Goal: Task Accomplishment & Management: Use online tool/utility

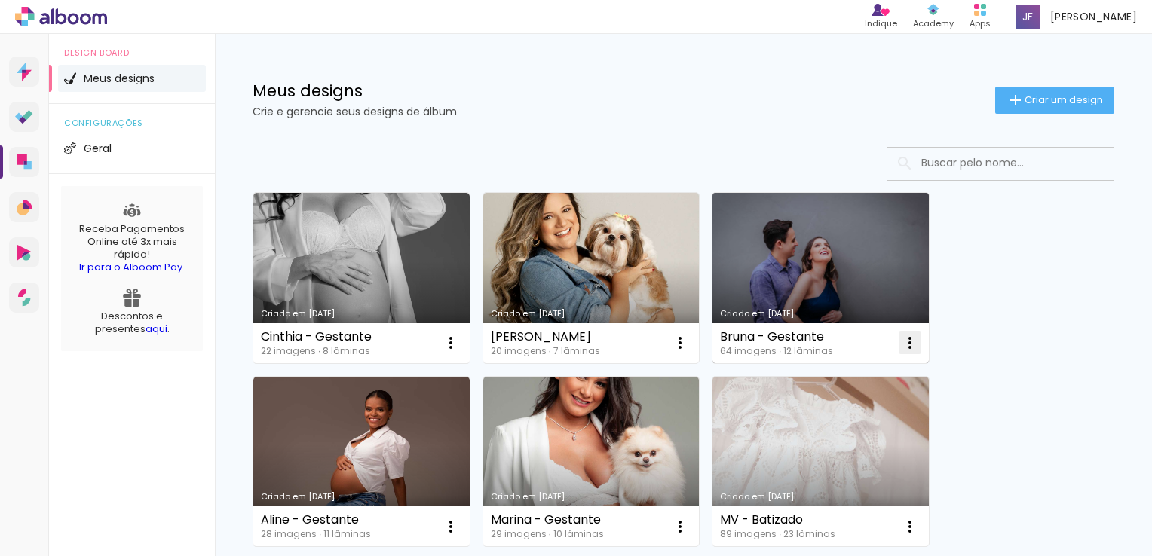
click at [907, 344] on iron-icon at bounding box center [910, 343] width 18 height 18
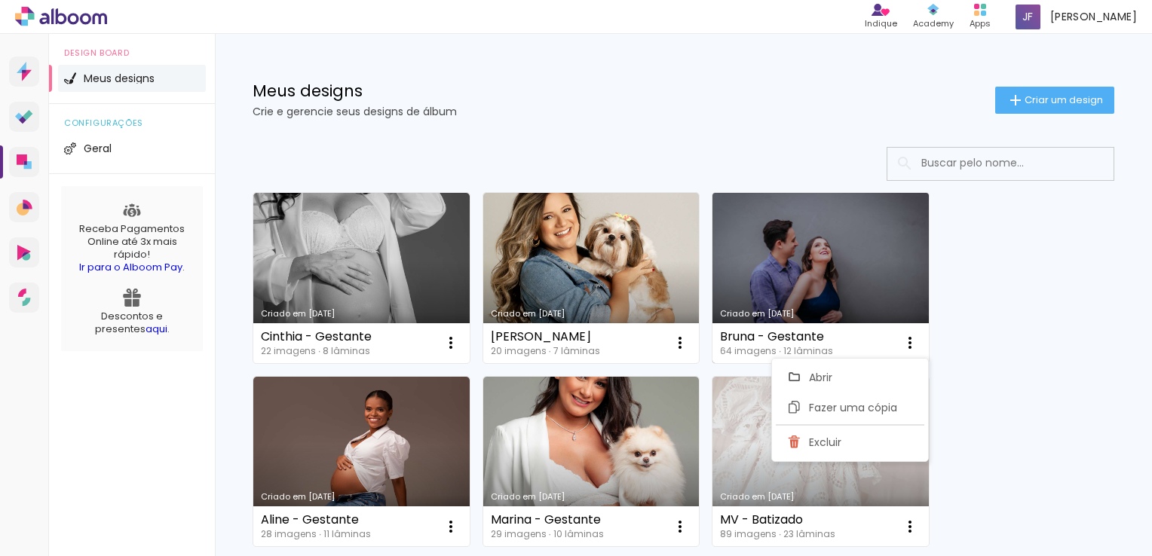
click at [827, 296] on link "Criado em [DATE]" at bounding box center [821, 278] width 216 height 170
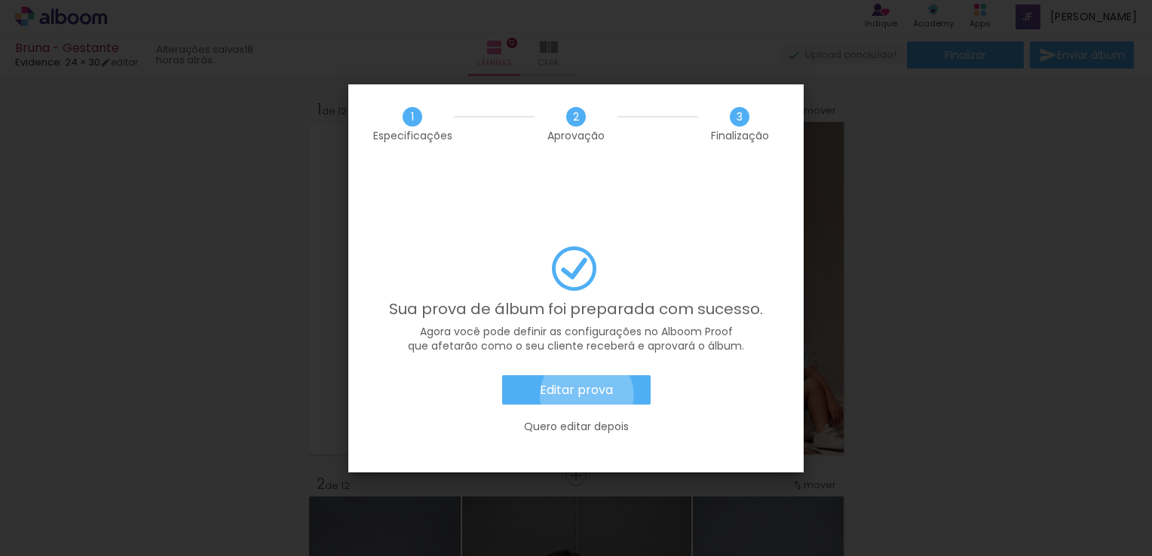
click at [0, 0] on slot "Editar prova" at bounding box center [0, 0] width 0 height 0
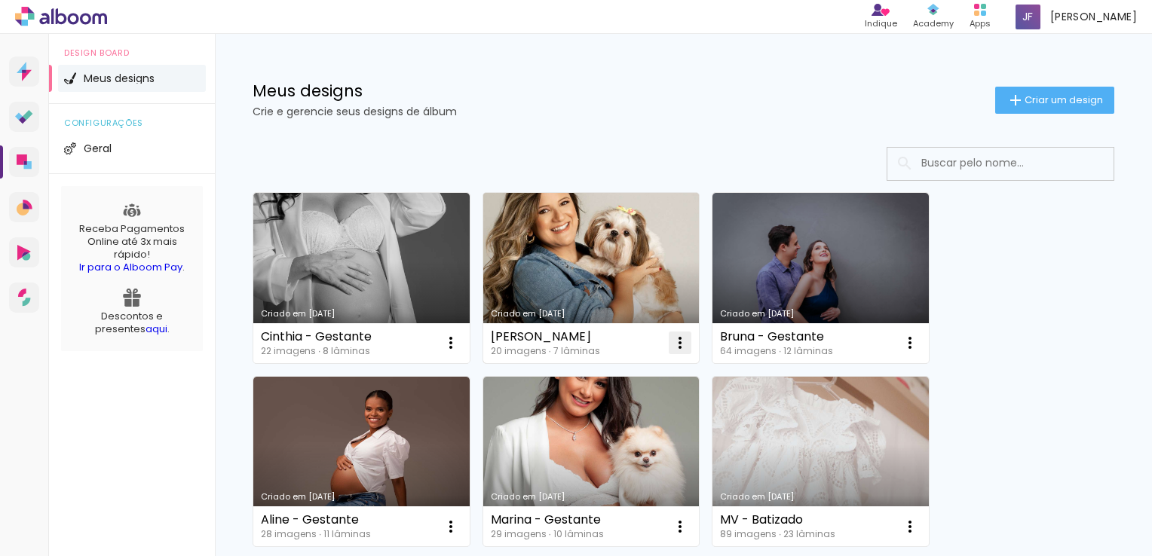
click at [679, 339] on iron-icon at bounding box center [680, 343] width 18 height 18
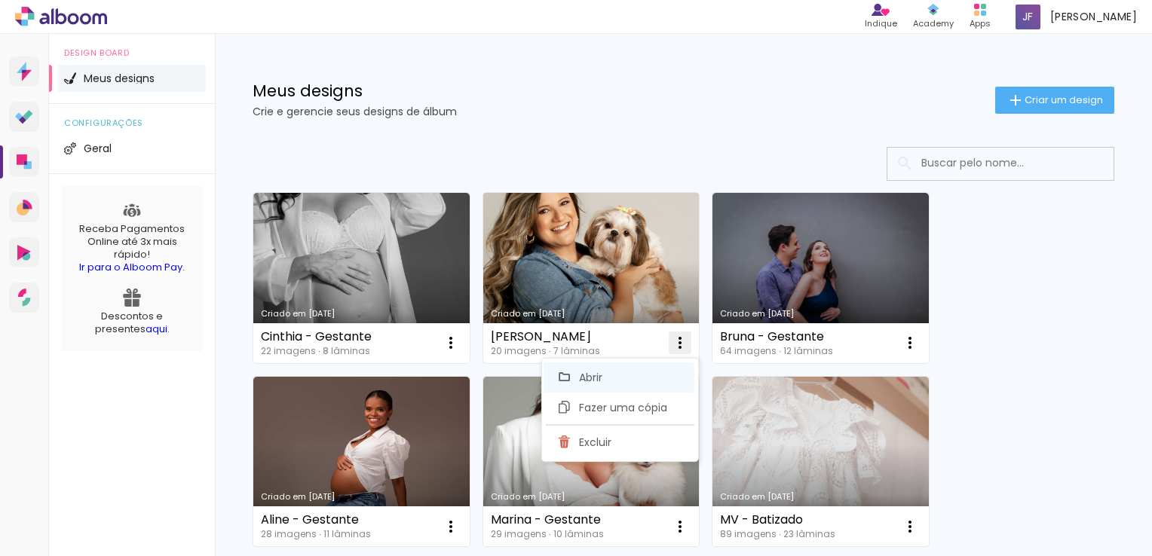
click at [633, 379] on paper-item "Abrir" at bounding box center [619, 378] width 151 height 30
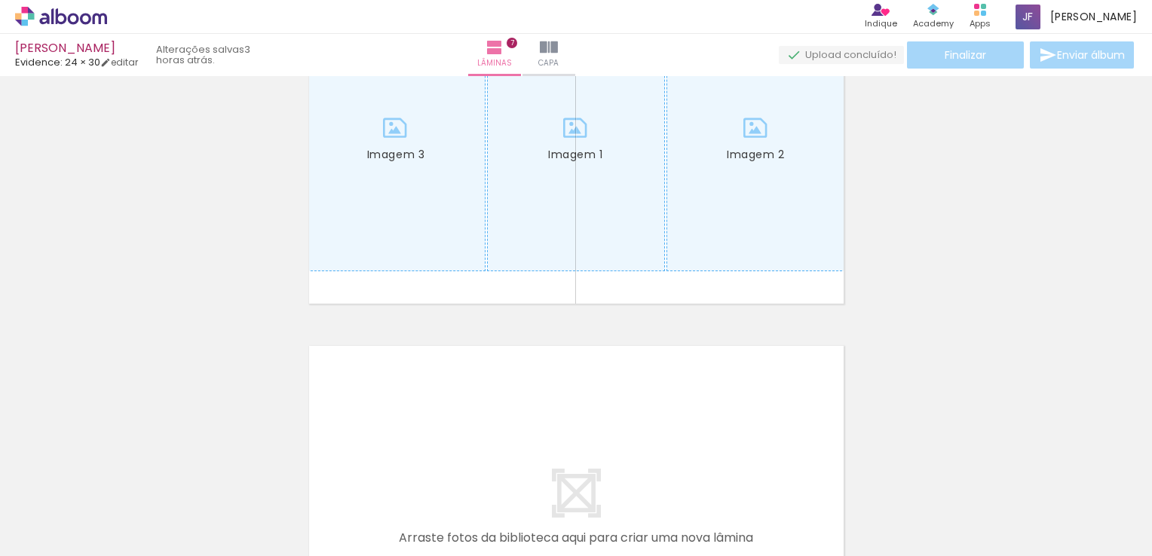
scroll to position [2395, 0]
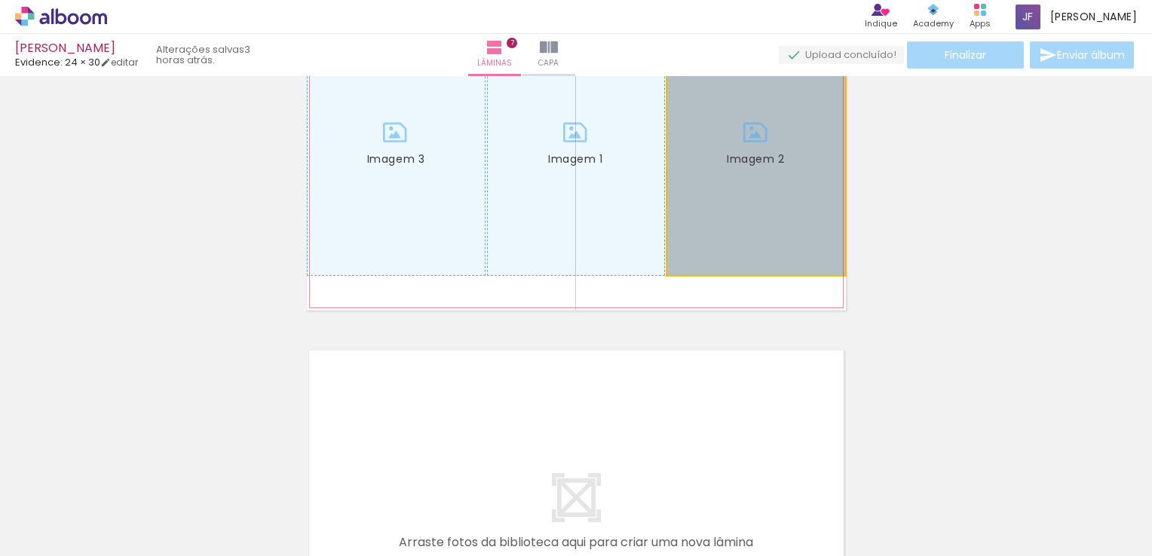
drag, startPoint x: 763, startPoint y: 192, endPoint x: 998, endPoint y: 208, distance: 235.8
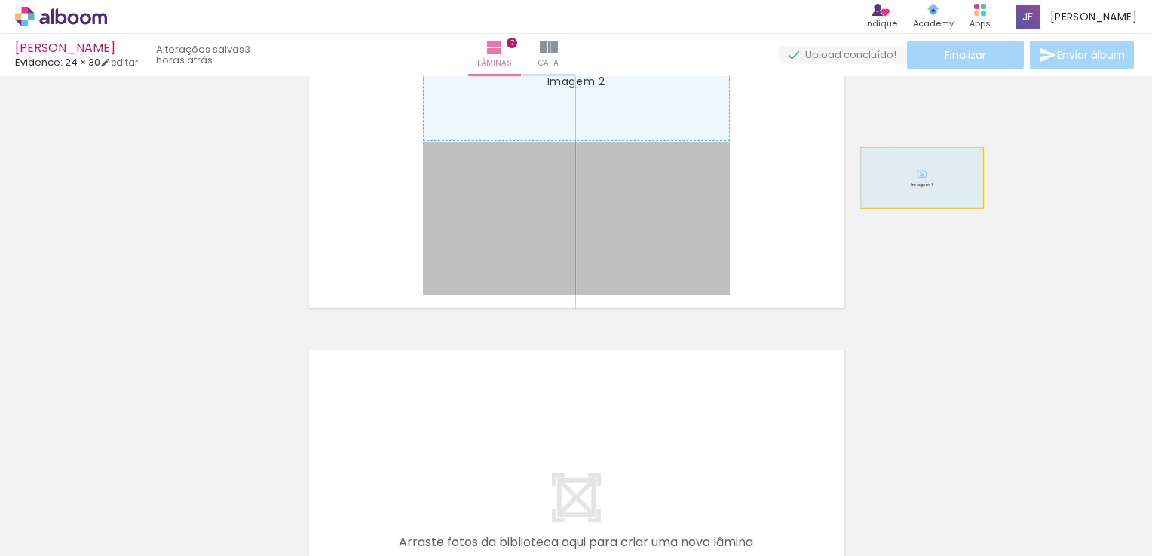
drag, startPoint x: 633, startPoint y: 177, endPoint x: 933, endPoint y: 176, distance: 299.3
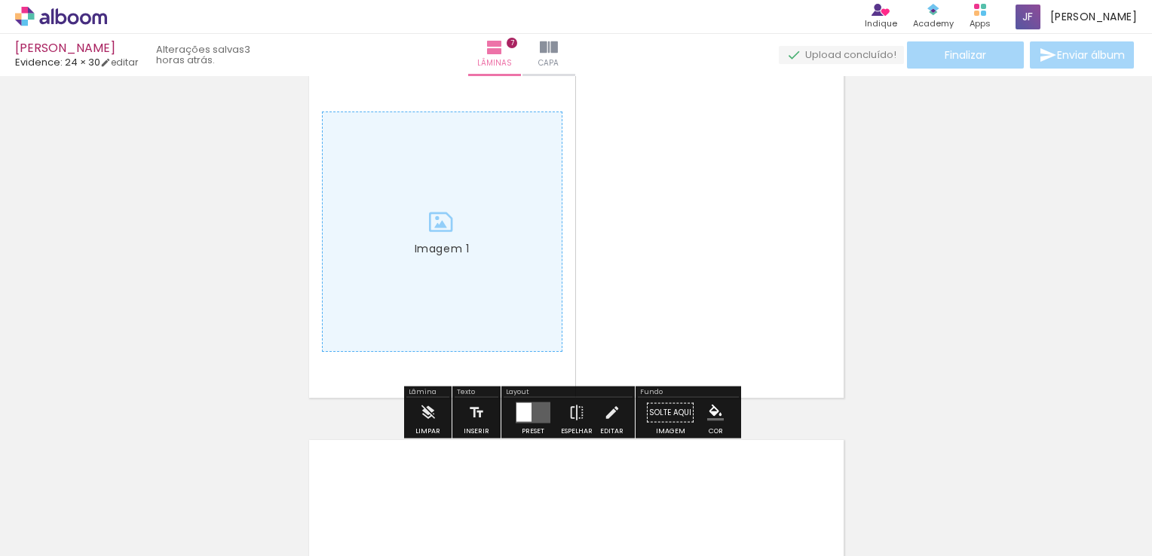
scroll to position [2304, 0]
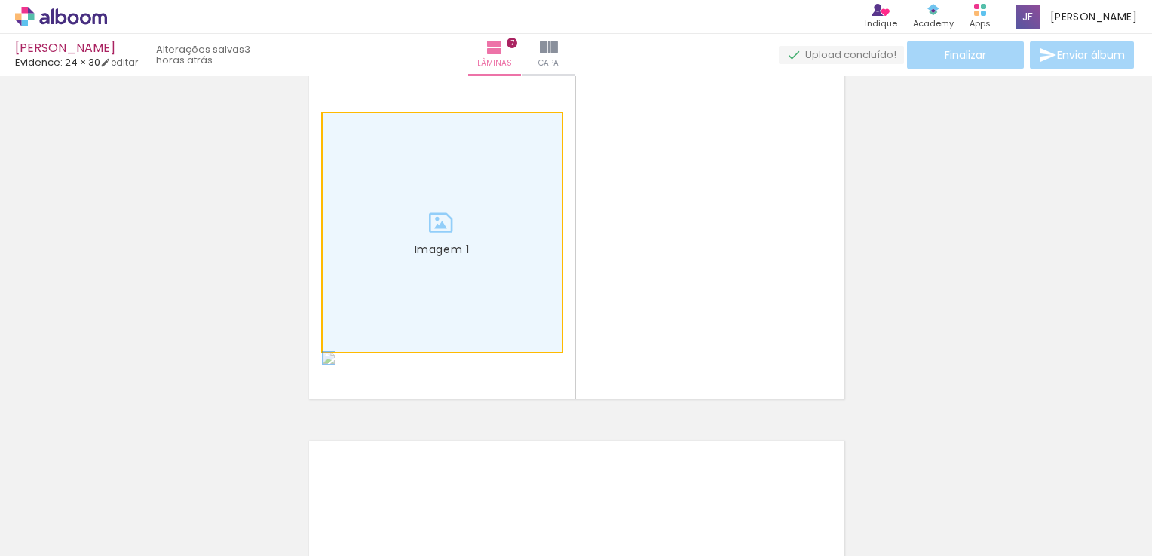
drag, startPoint x: 482, startPoint y: 237, endPoint x: 142, endPoint y: 333, distance: 353.5
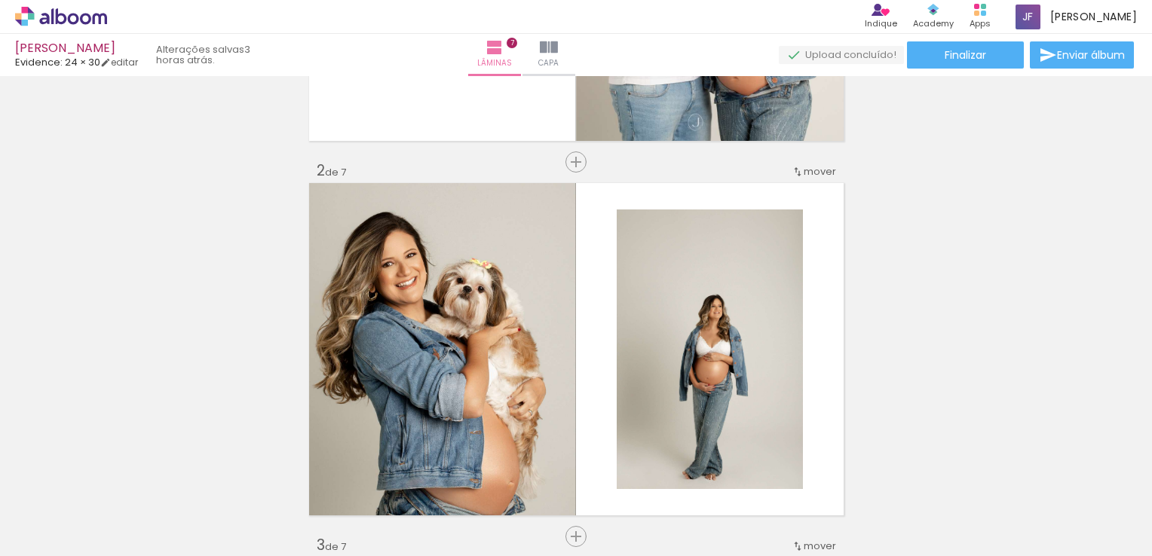
scroll to position [109, 0]
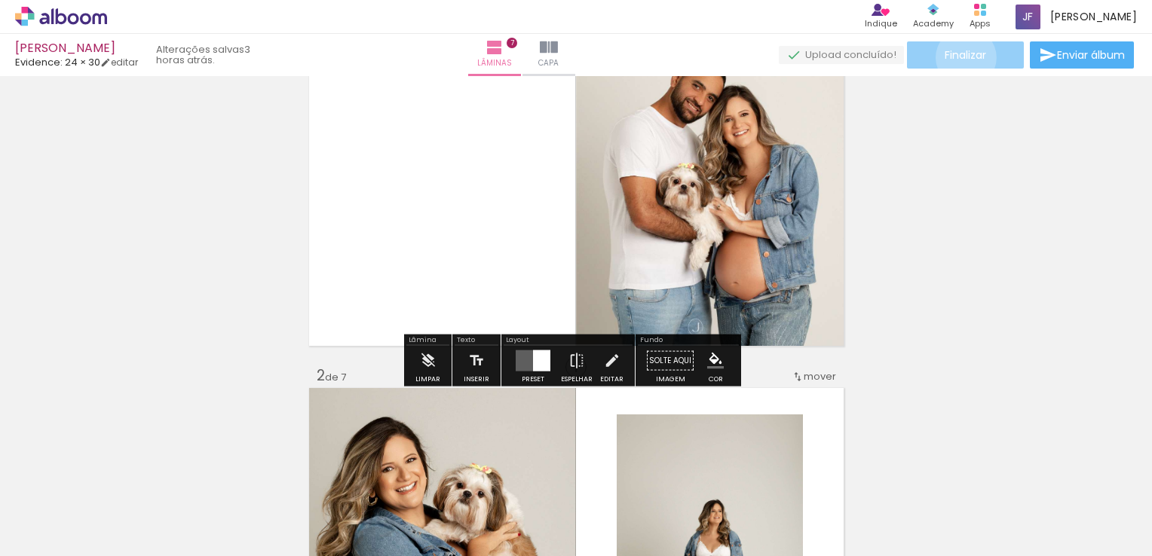
click at [961, 57] on span "Finalizar" at bounding box center [965, 55] width 41 height 11
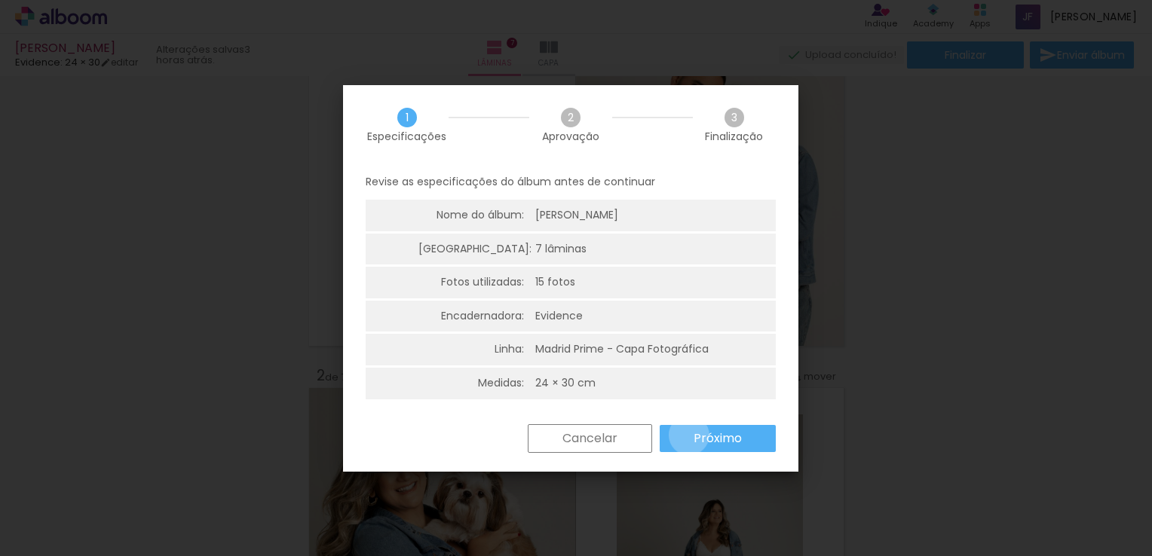
click at [688, 435] on paper-button "Próximo" at bounding box center [718, 438] width 116 height 27
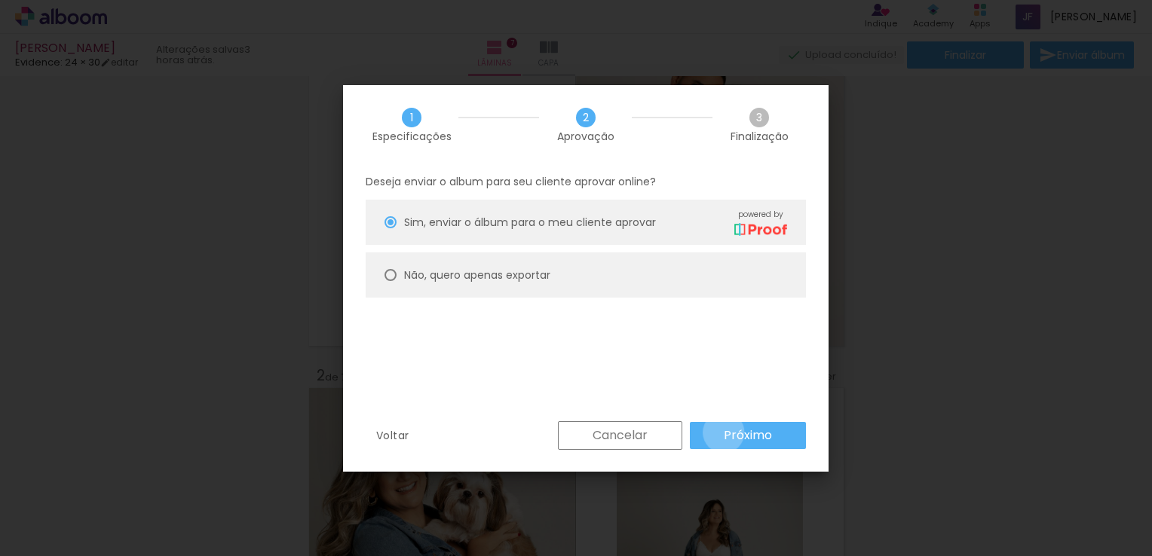
click at [0, 0] on slot "Próximo" at bounding box center [0, 0] width 0 height 0
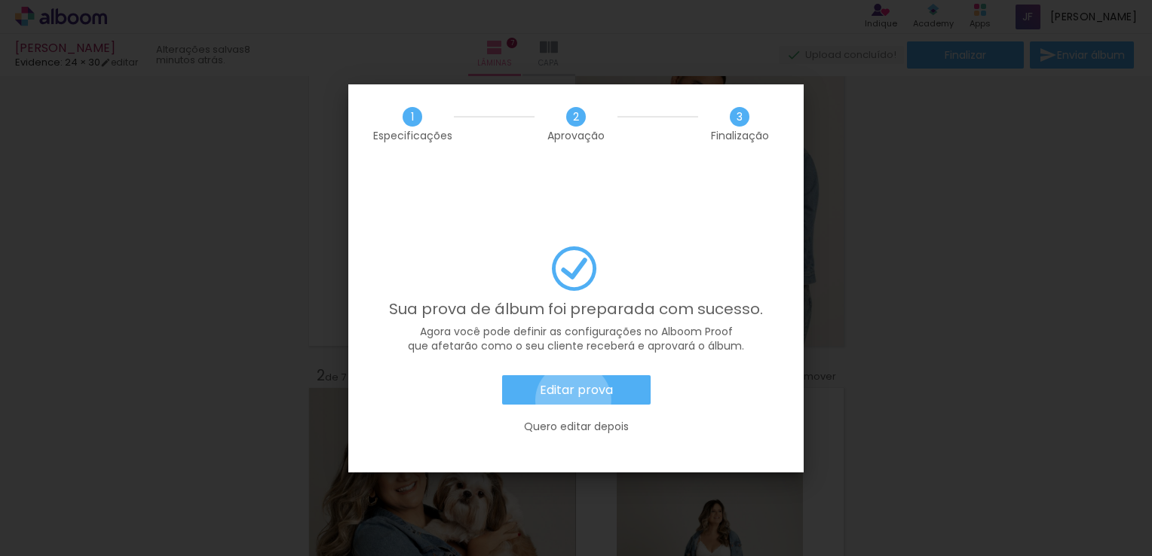
click at [573, 375] on paper-button "Editar prova" at bounding box center [576, 390] width 149 height 30
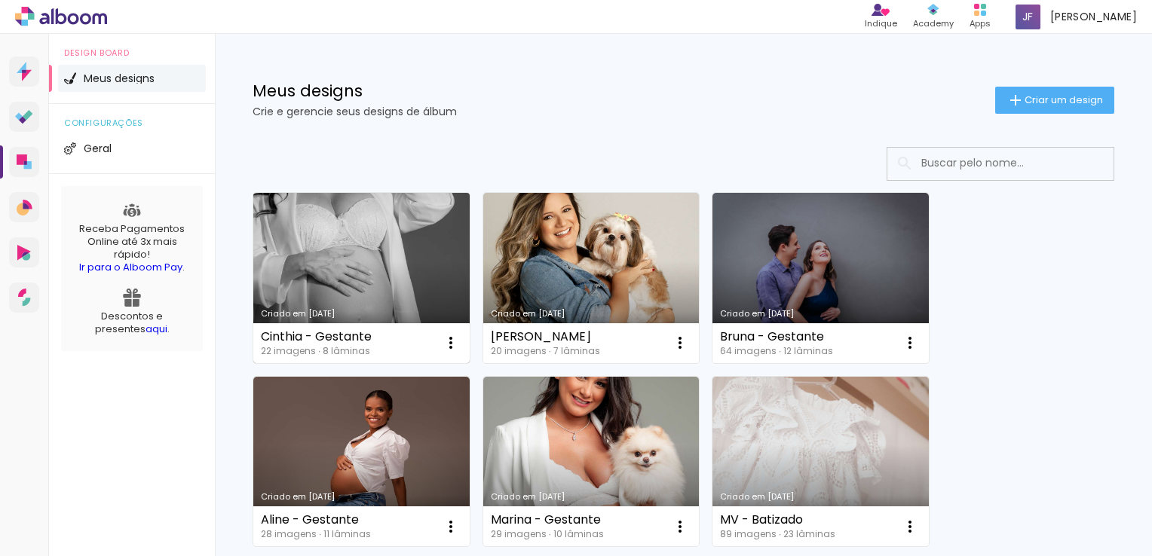
click at [389, 302] on link "Criado em [DATE]" at bounding box center [361, 278] width 216 height 170
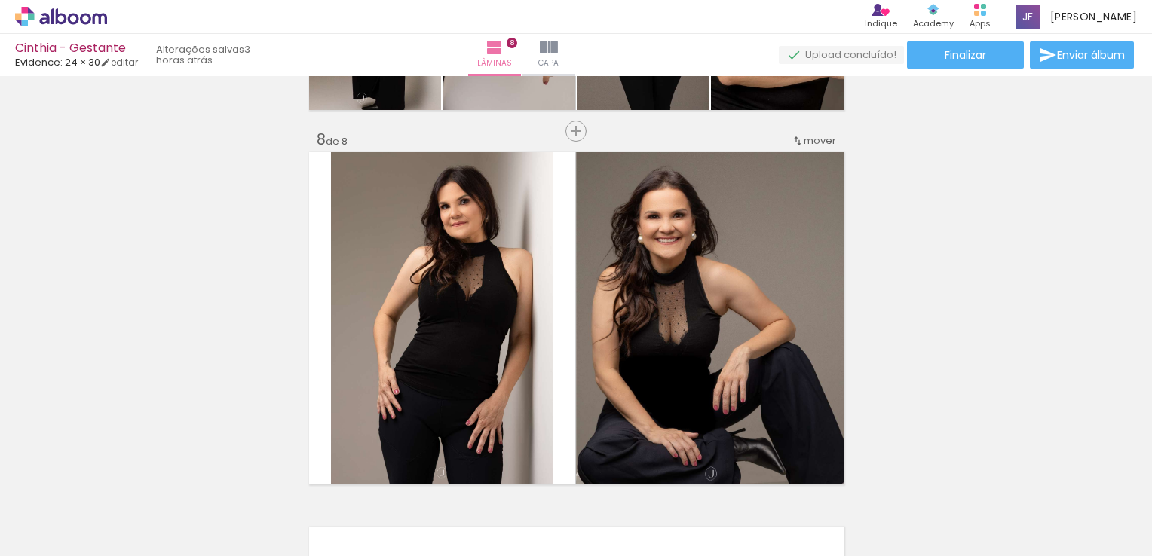
scroll to position [2594, 0]
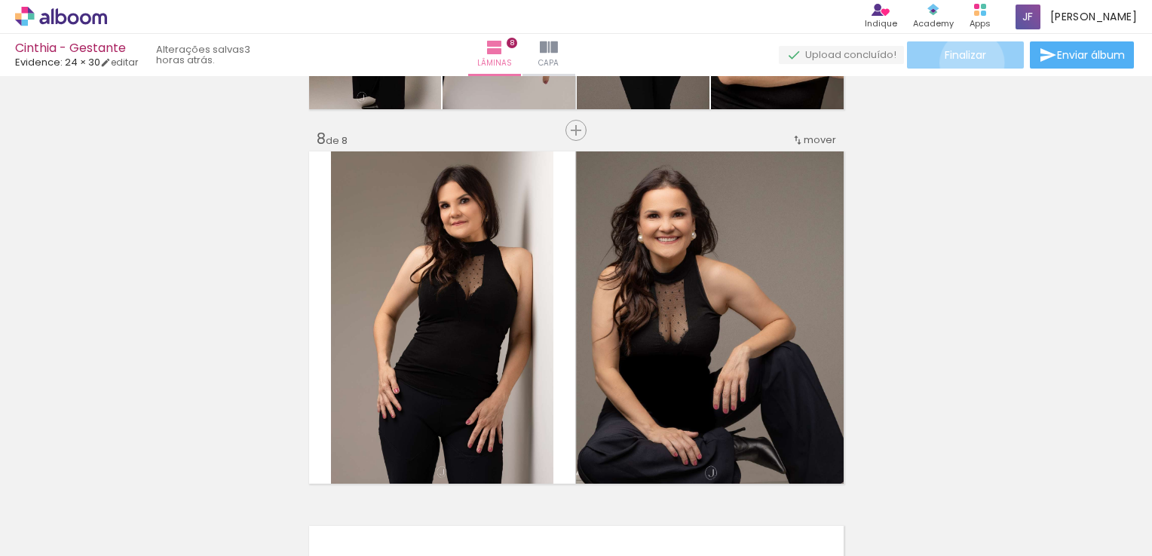
click at [967, 63] on paper-button "Finalizar" at bounding box center [965, 54] width 117 height 27
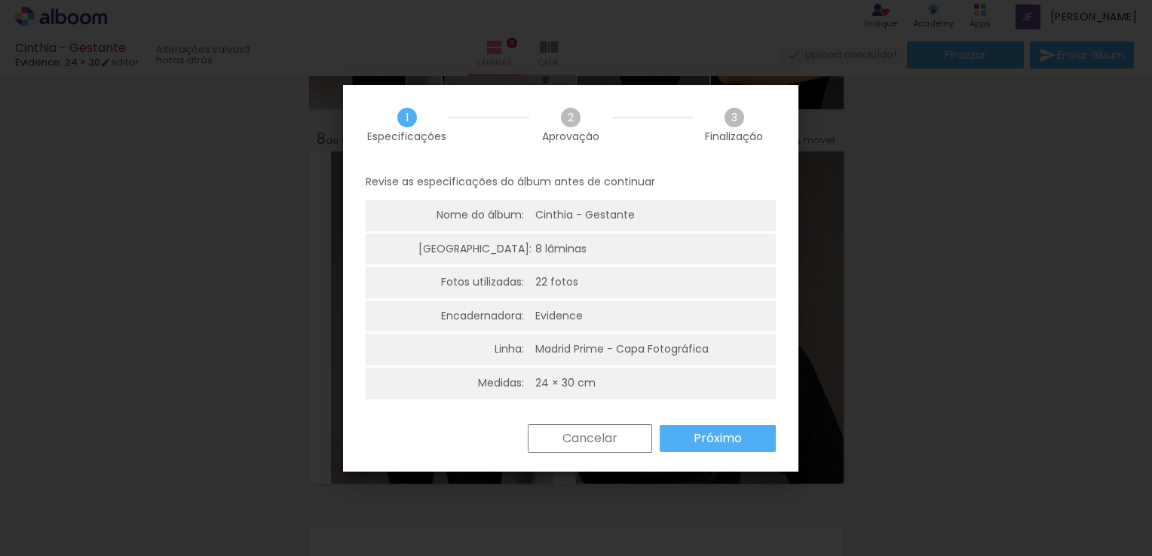
click at [0, 0] on slot "Próximo" at bounding box center [0, 0] width 0 height 0
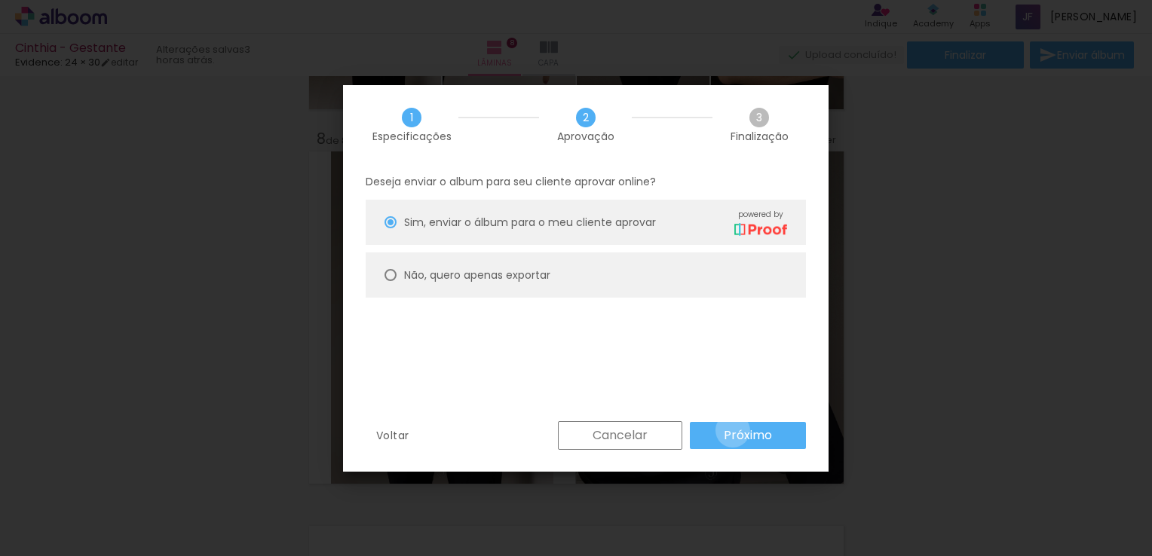
click at [0, 0] on slot "Próximo" at bounding box center [0, 0] width 0 height 0
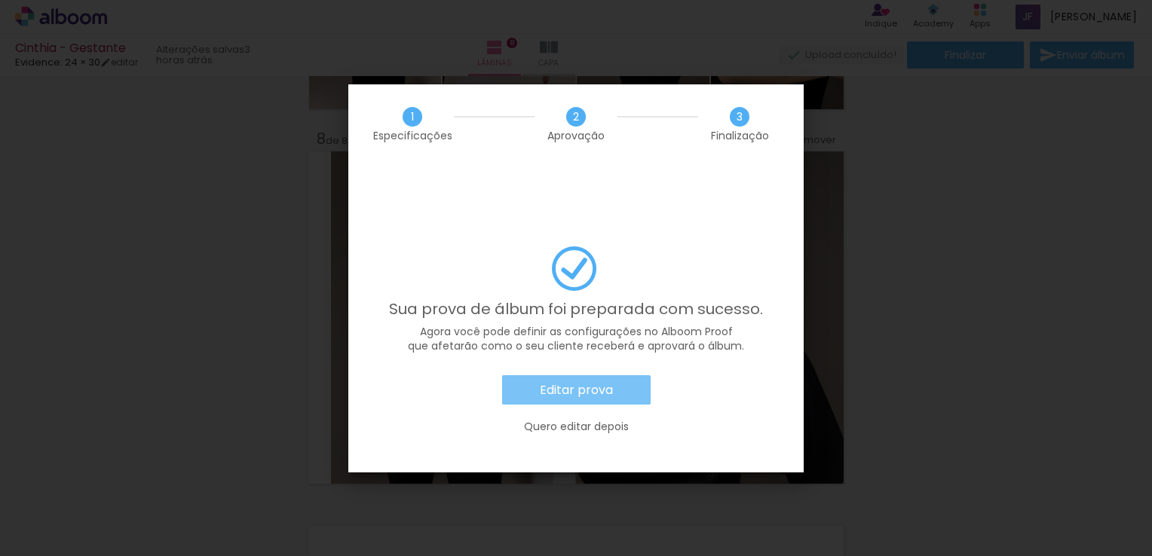
click at [0, 0] on slot "Editar prova" at bounding box center [0, 0] width 0 height 0
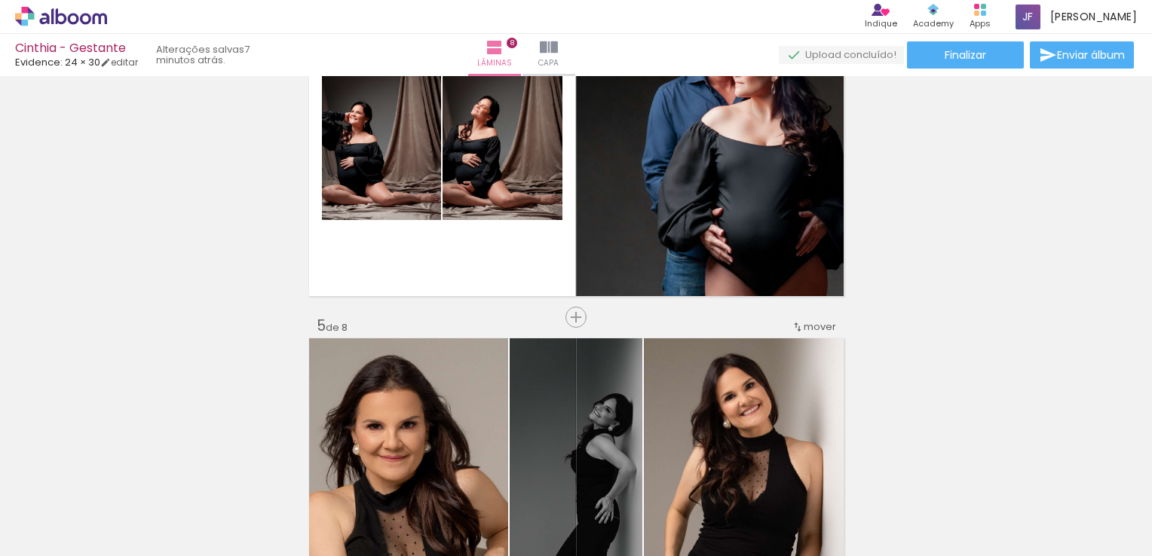
scroll to position [1289, 0]
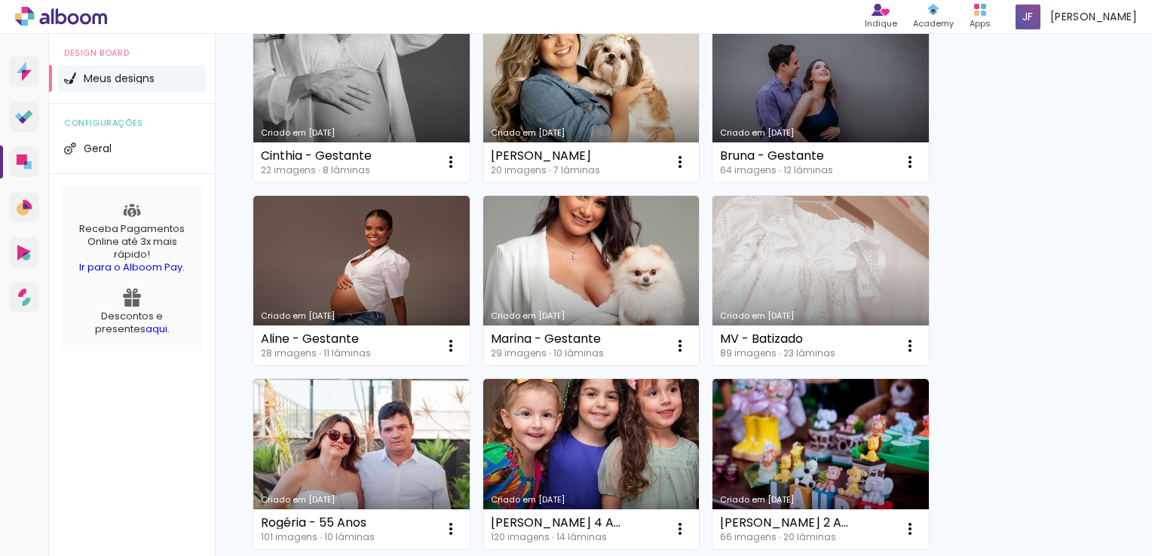
scroll to position [181, 0]
click at [705, 288] on div "Criado em [DATE] MV - Batizado 89 imagens ∙ 23 lâminas Abrir Fazer uma cópia Ex…" at bounding box center [820, 281] width 230 height 184
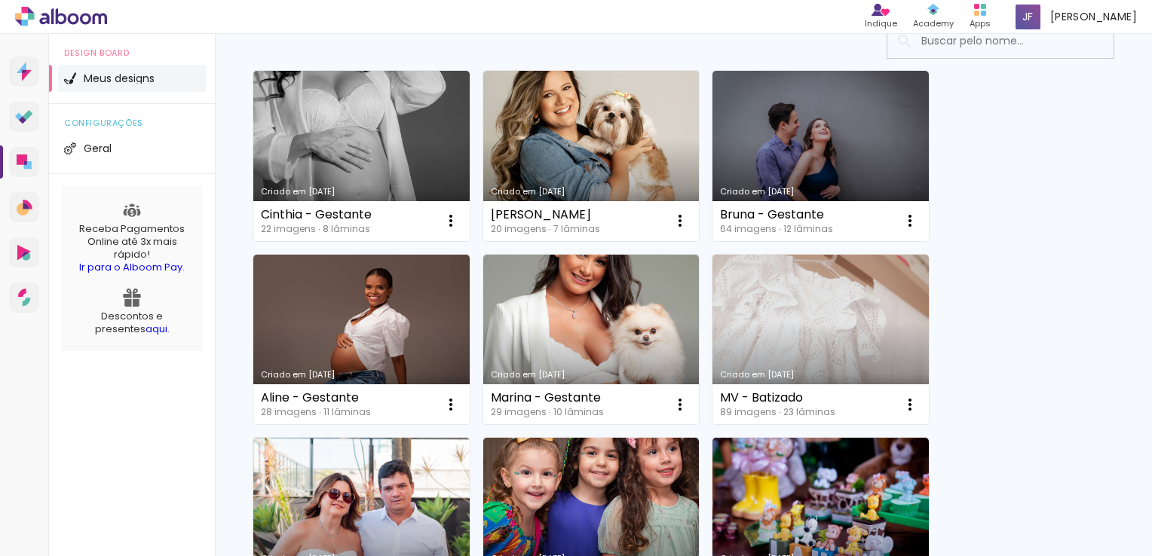
scroll to position [0, 0]
